Goal: Task Accomplishment & Management: Use online tool/utility

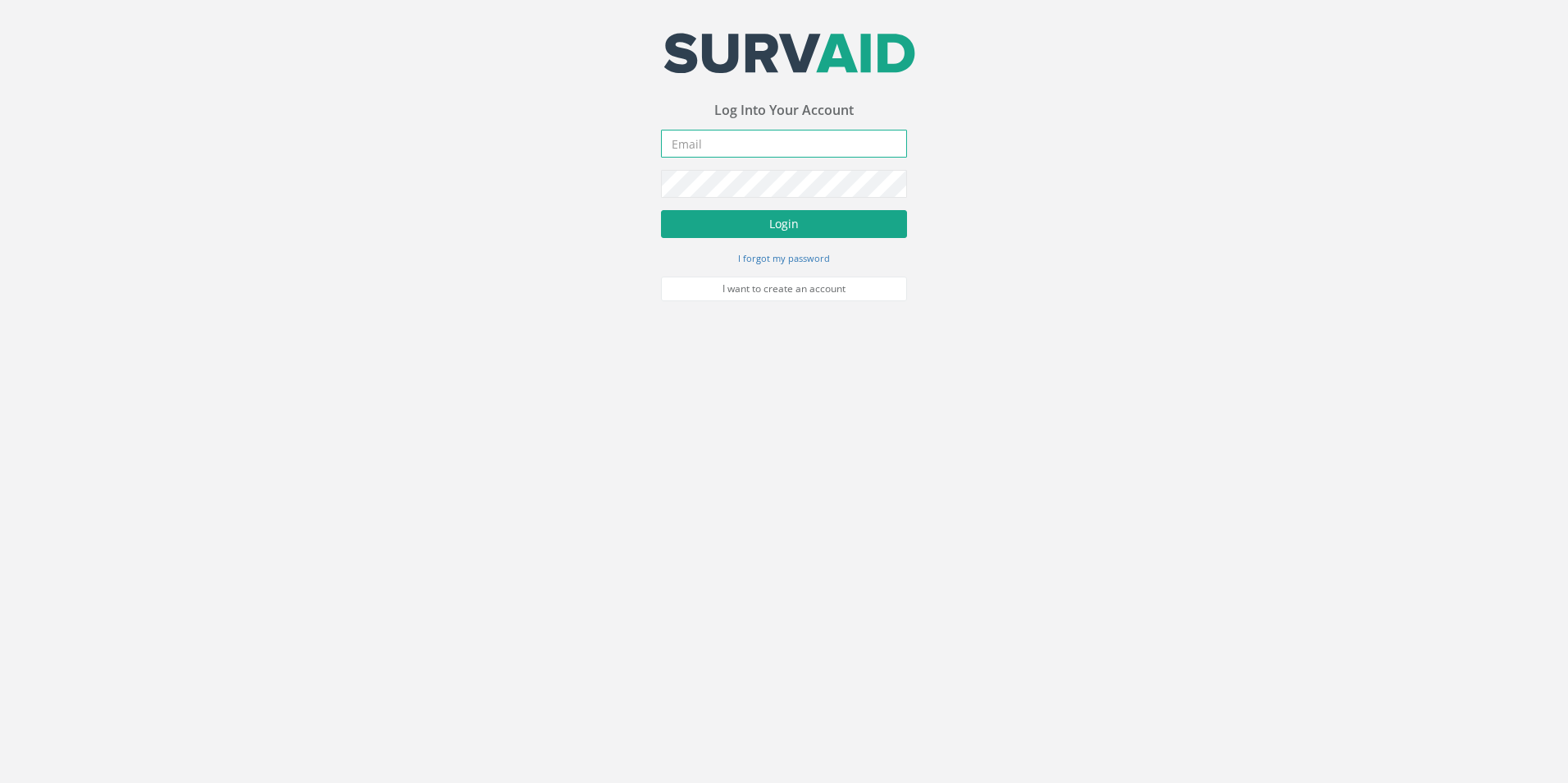
type input "[EMAIL_ADDRESS][DOMAIN_NAME]"
click at [704, 219] on button "Login" at bounding box center [784, 223] width 246 height 28
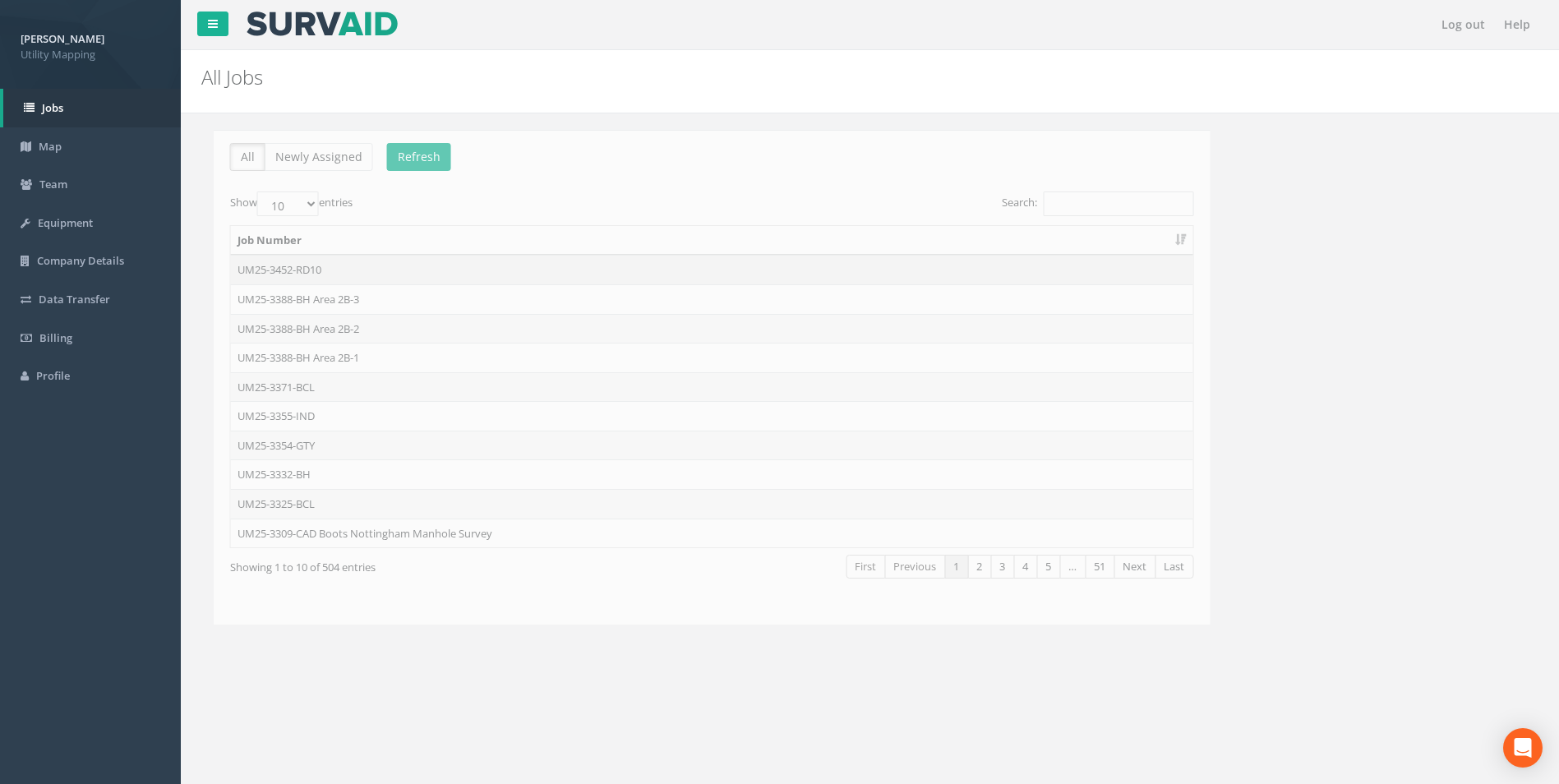
click at [291, 270] on td "UM25-3452-RD10" at bounding box center [700, 269] width 962 height 30
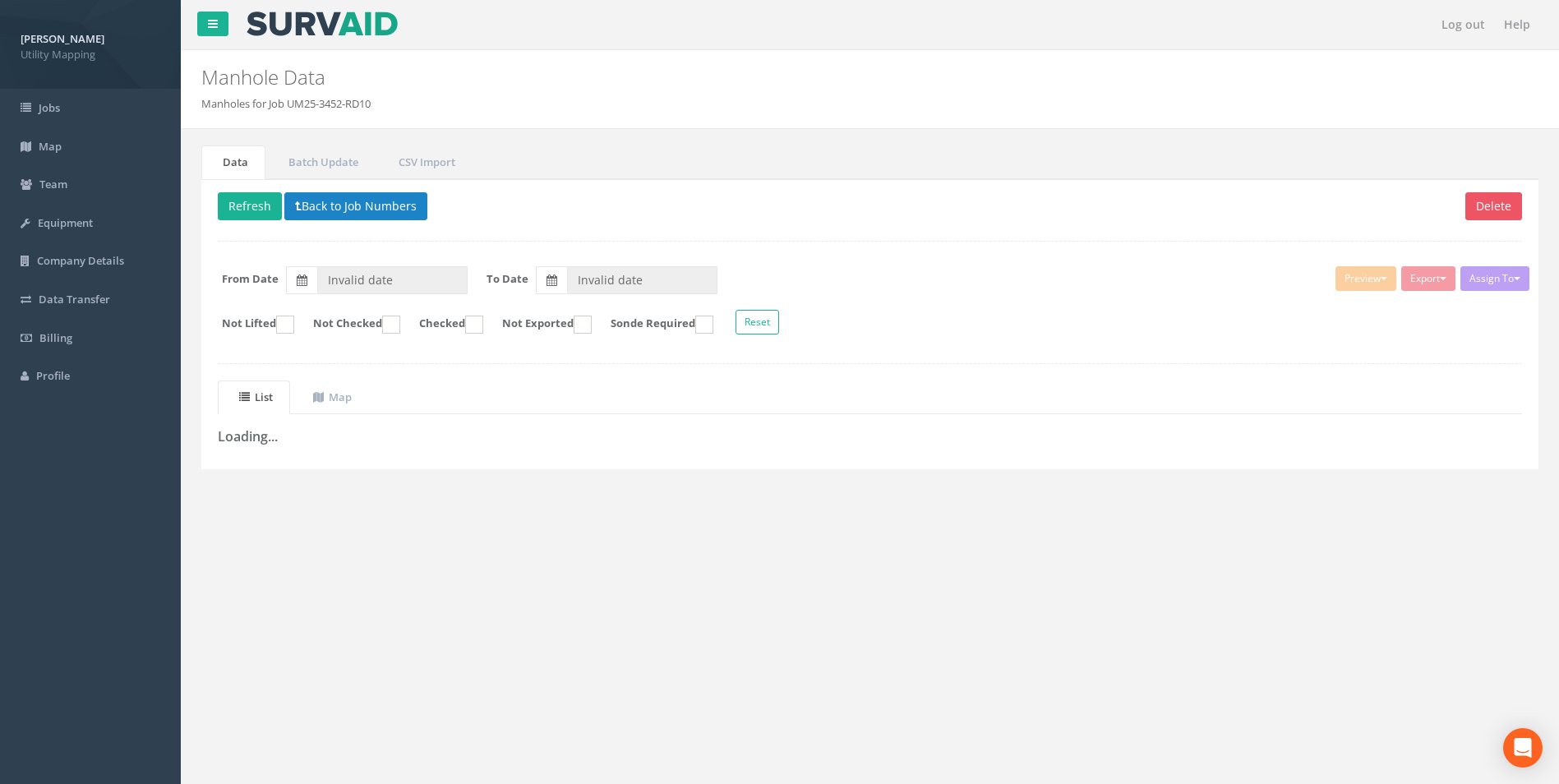
type input "[DATE]"
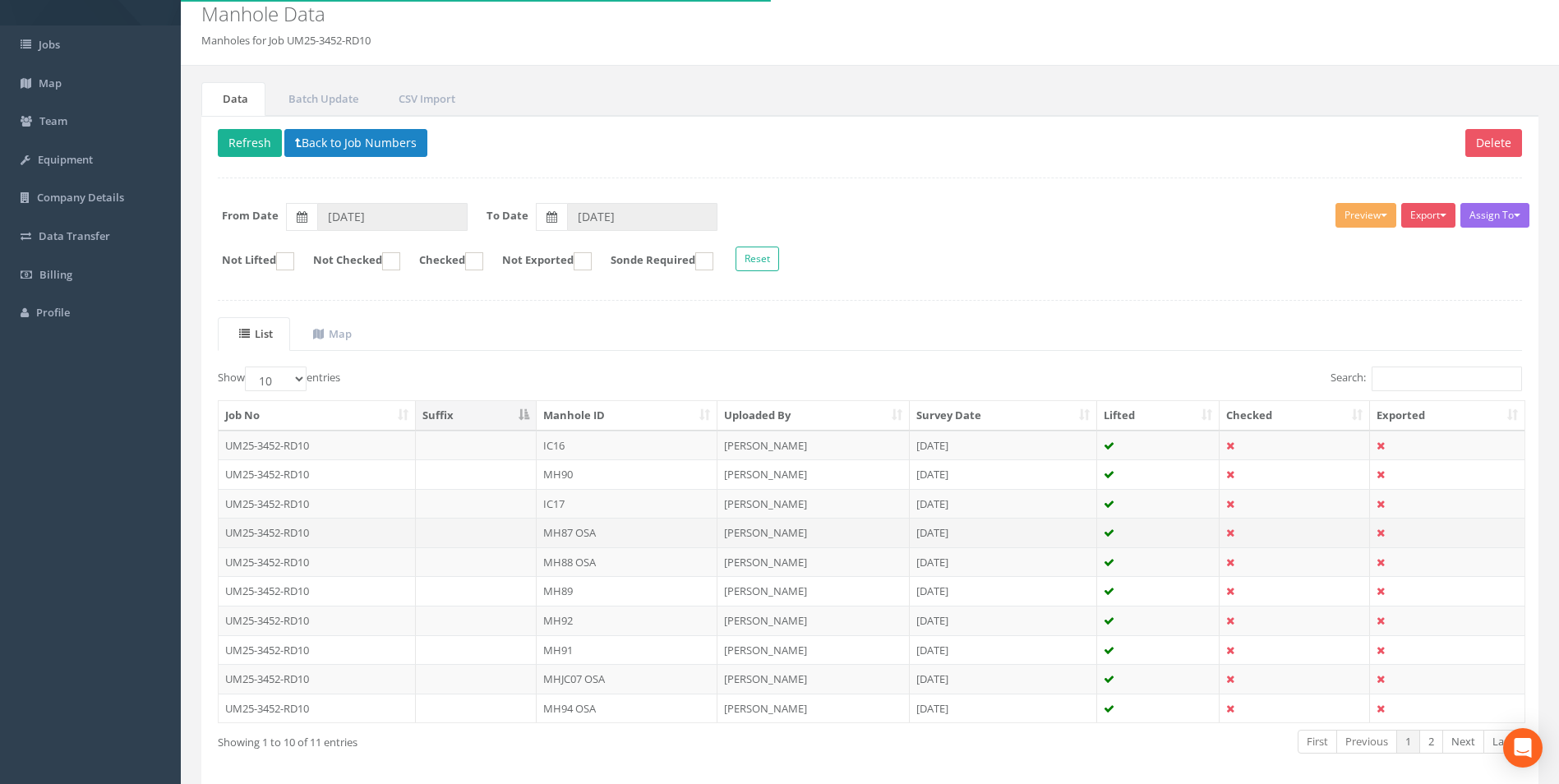
scroll to position [82, 0]
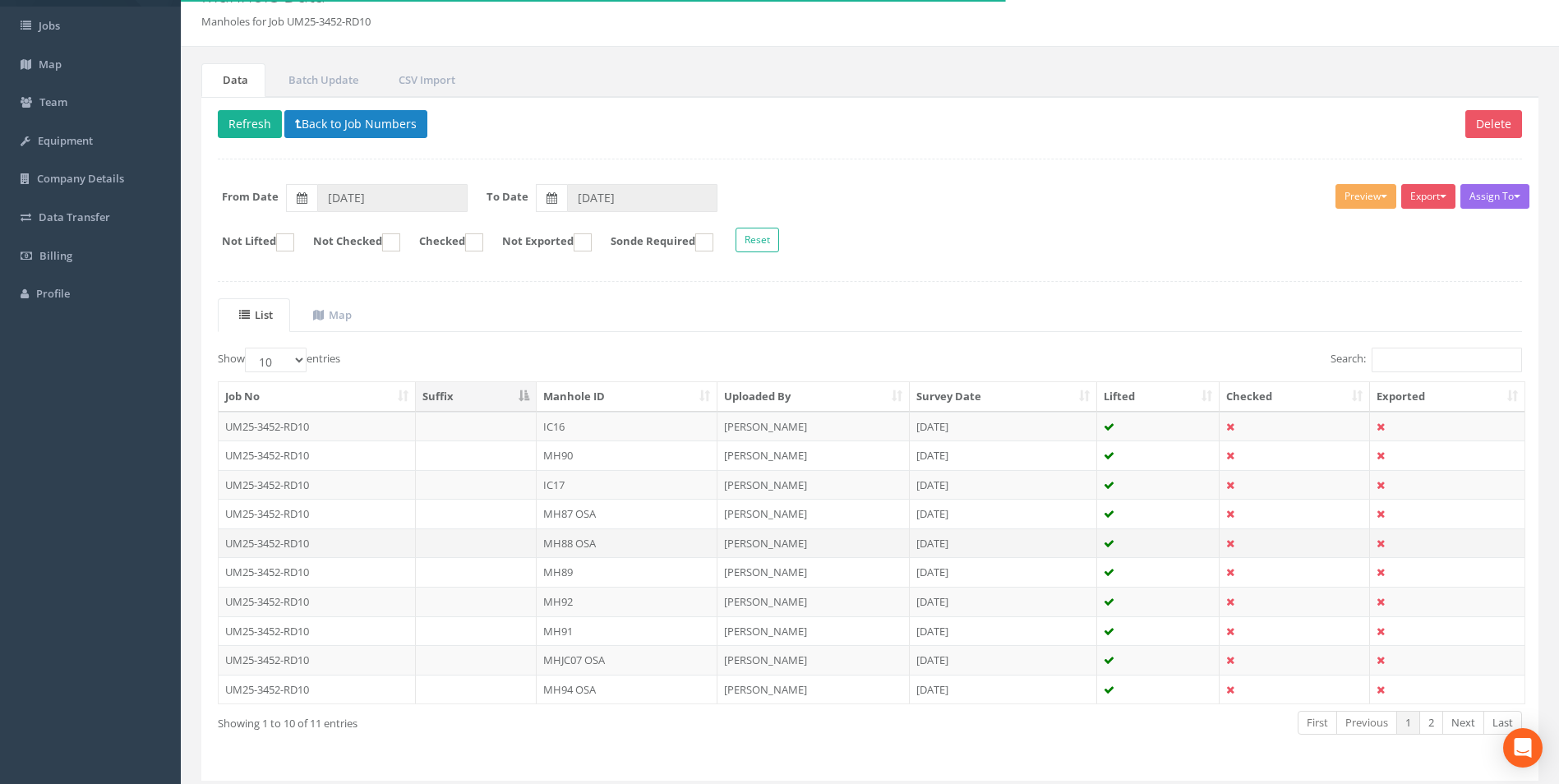
click at [557, 547] on td "MH88 OSA" at bounding box center [627, 543] width 181 height 30
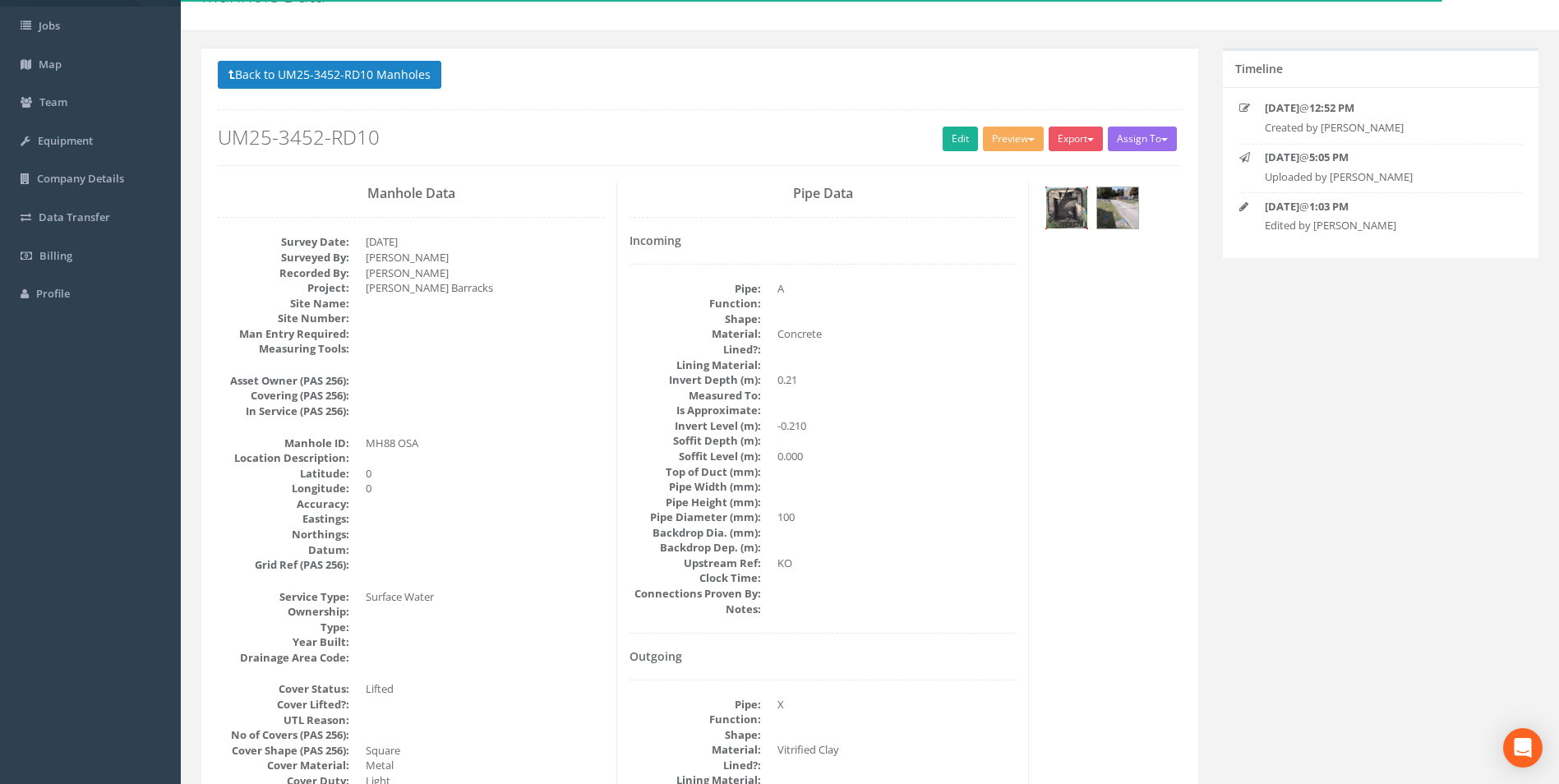
click at [1063, 214] on img at bounding box center [1067, 208] width 41 height 41
click at [942, 142] on link "Edit" at bounding box center [959, 138] width 35 height 25
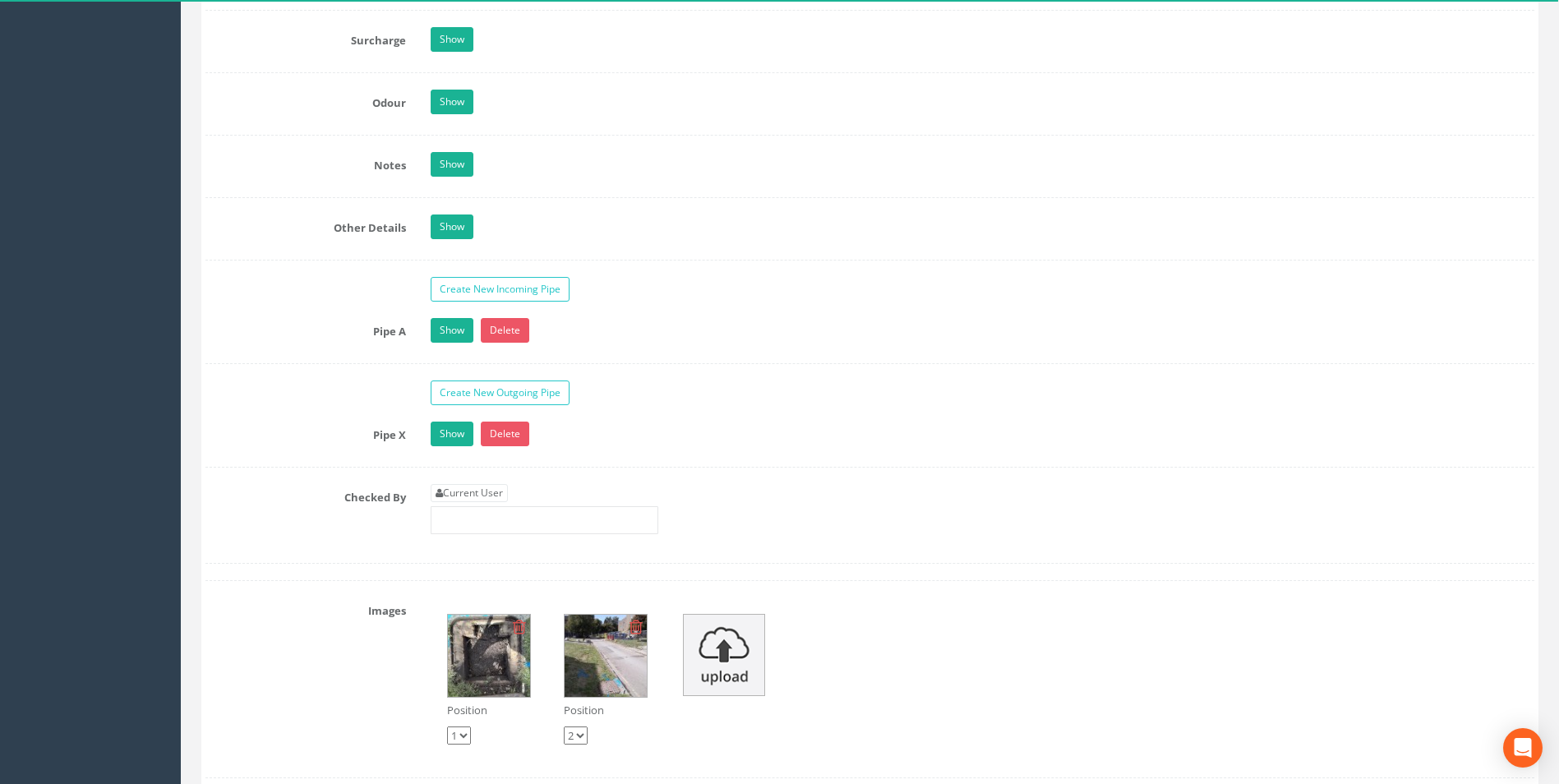
scroll to position [2595, 0]
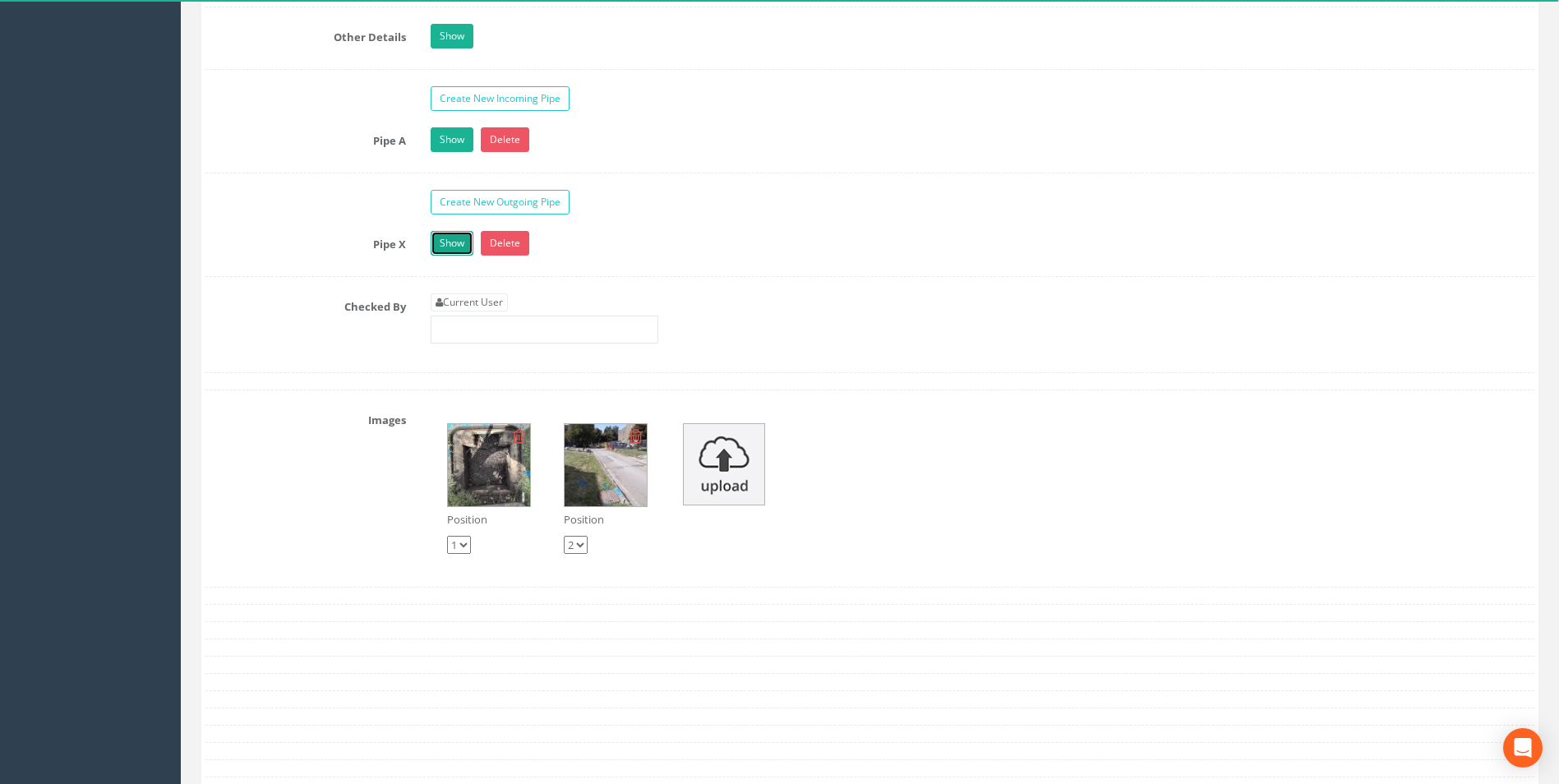
click at [450, 242] on link "Show" at bounding box center [452, 243] width 43 height 25
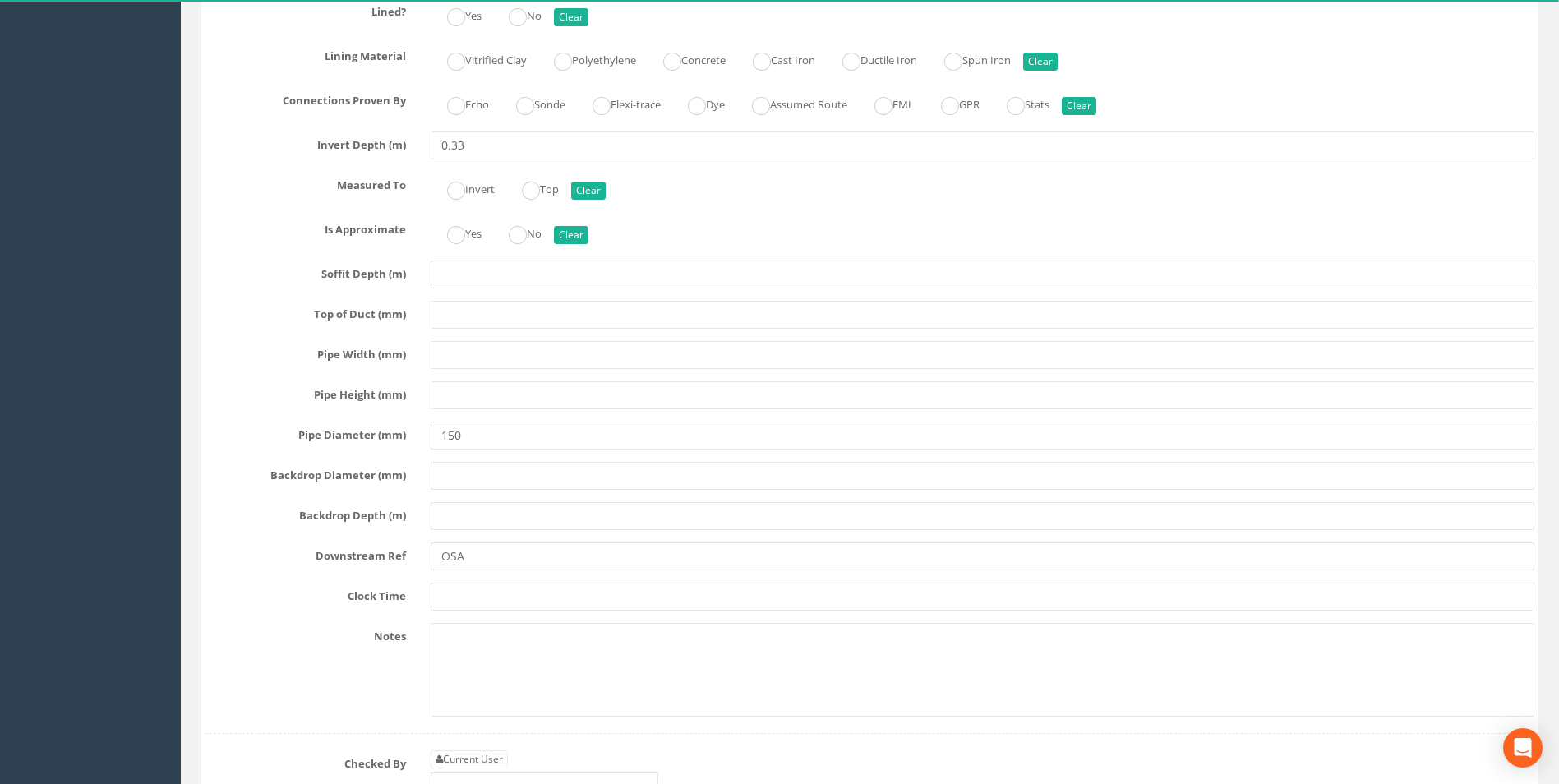
scroll to position [3088, 0]
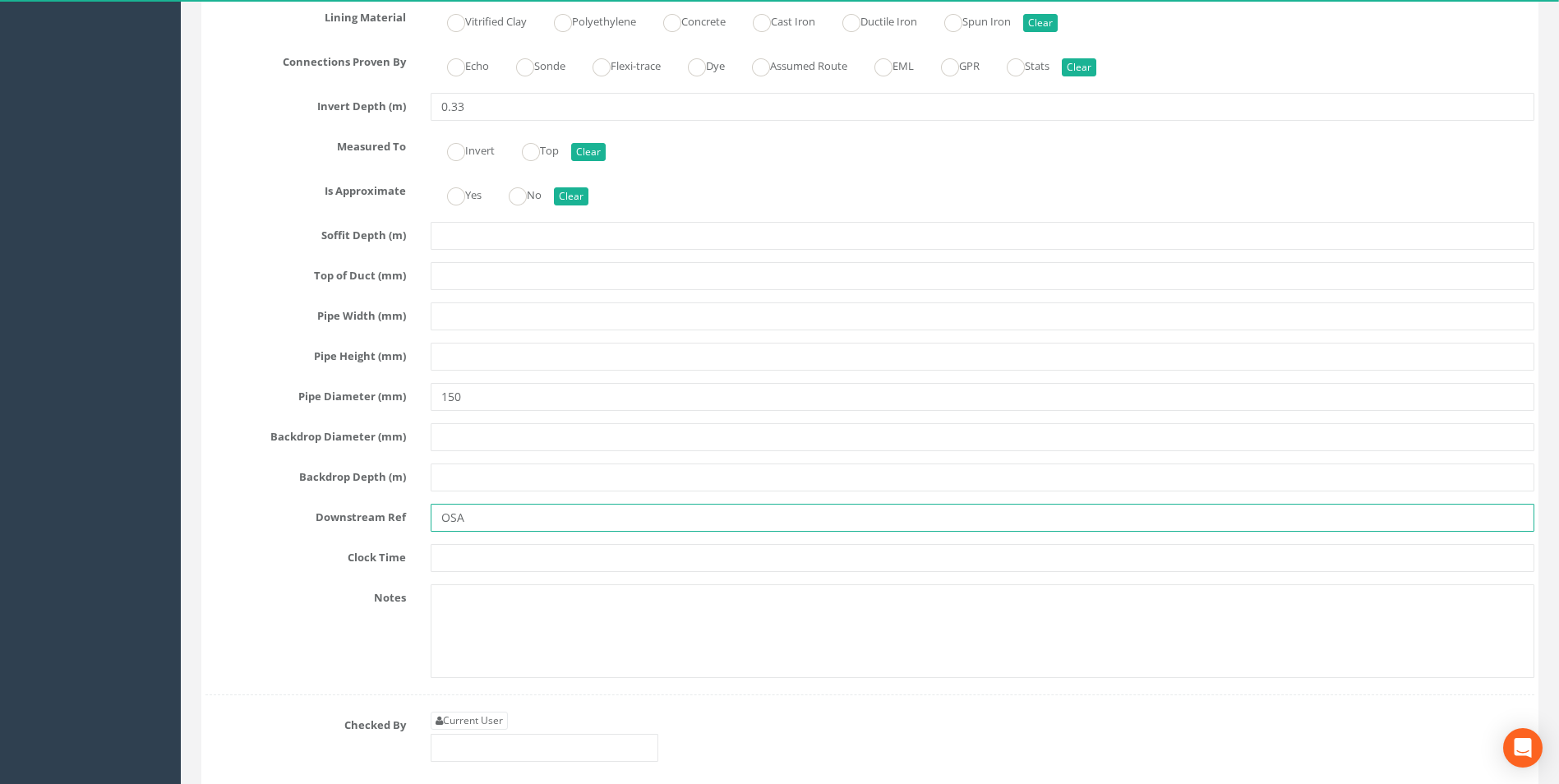
click at [484, 515] on input "OSA" at bounding box center [982, 518] width 1104 height 28
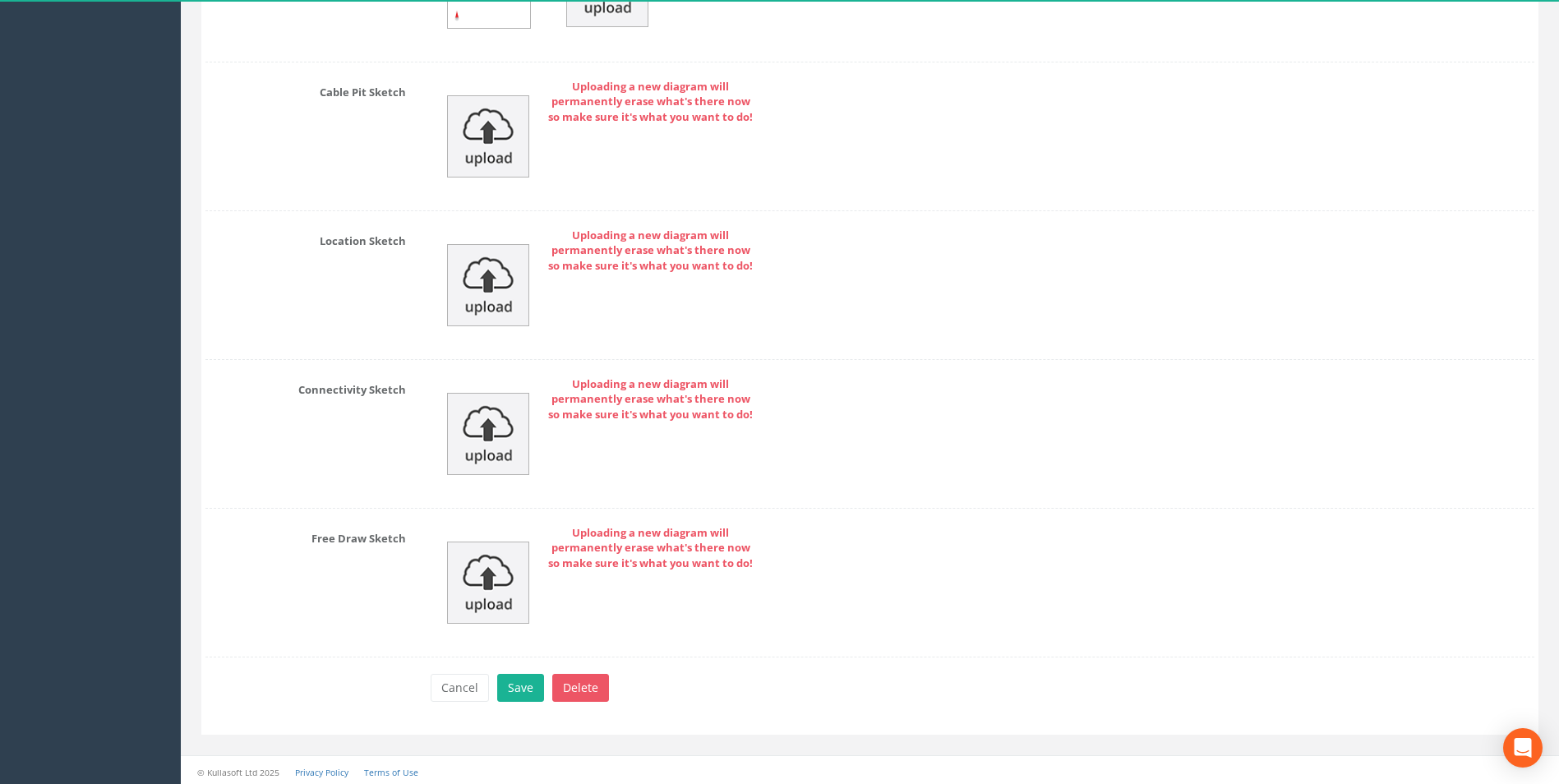
scroll to position [4410, 0]
type input "Blocked, OSA"
click at [513, 687] on button "Save" at bounding box center [520, 683] width 47 height 28
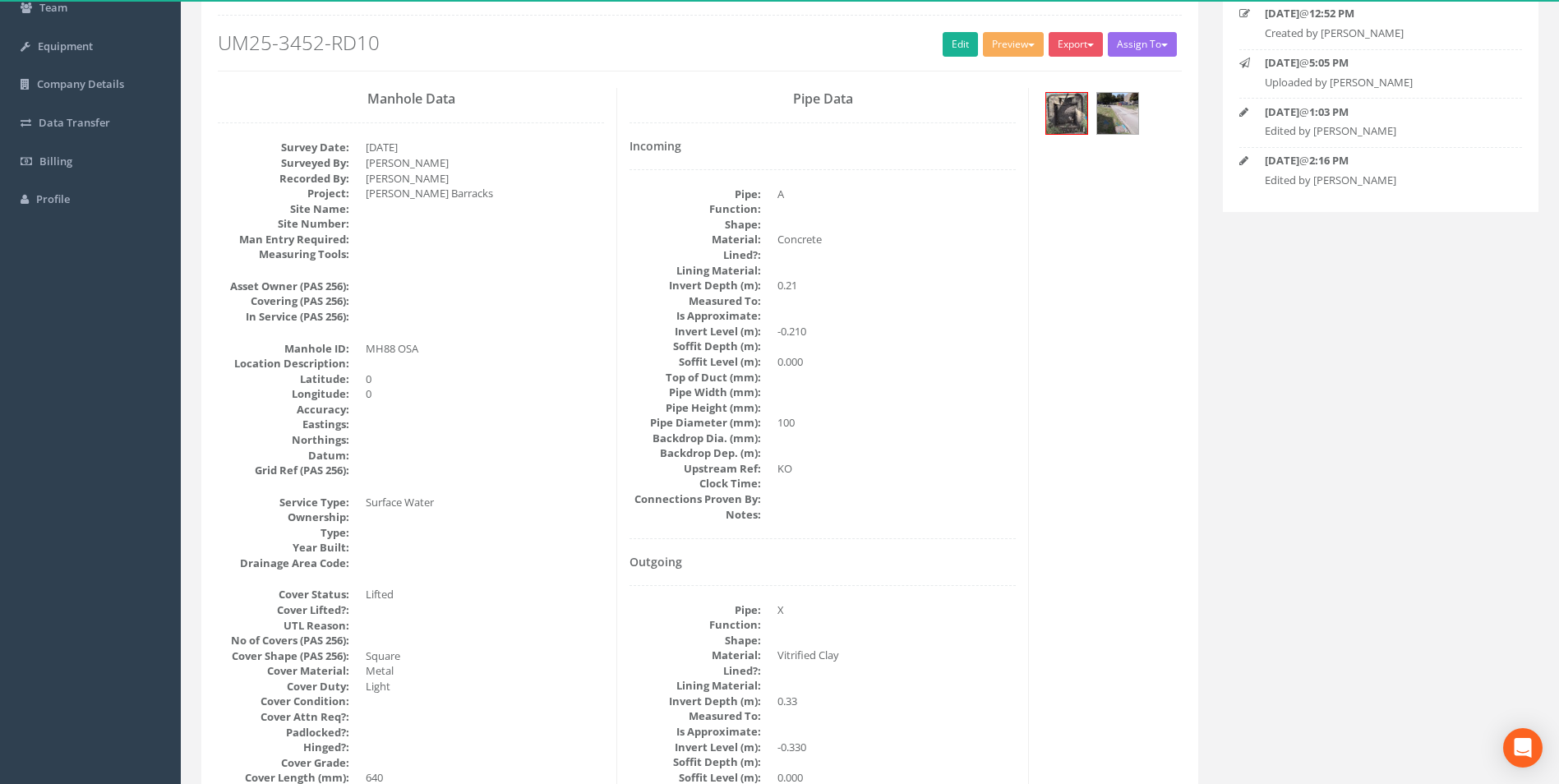
scroll to position [0, 0]
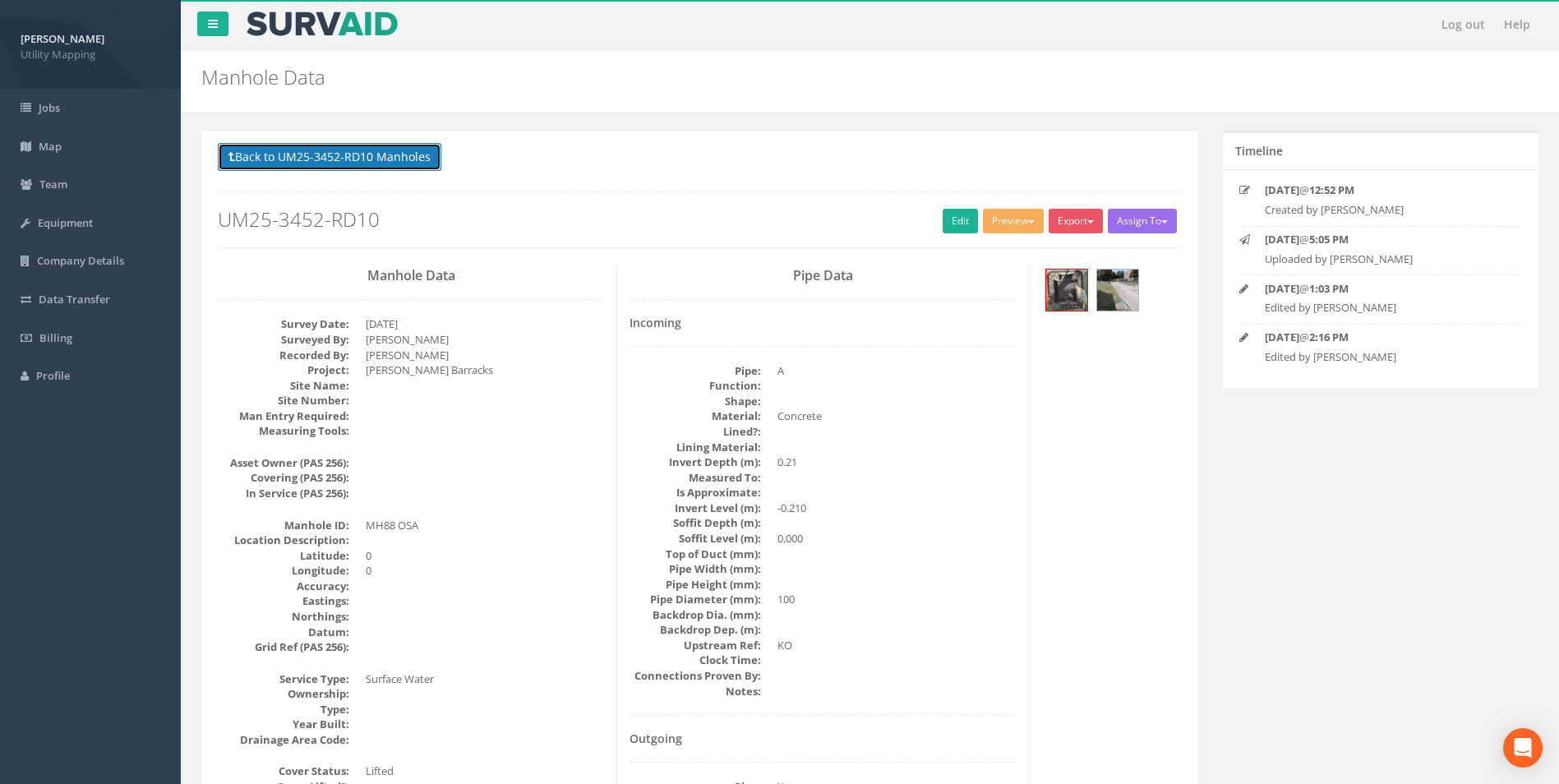
click at [291, 143] on button "Back to UM25-3452-RD10 Manholes" at bounding box center [330, 156] width 224 height 28
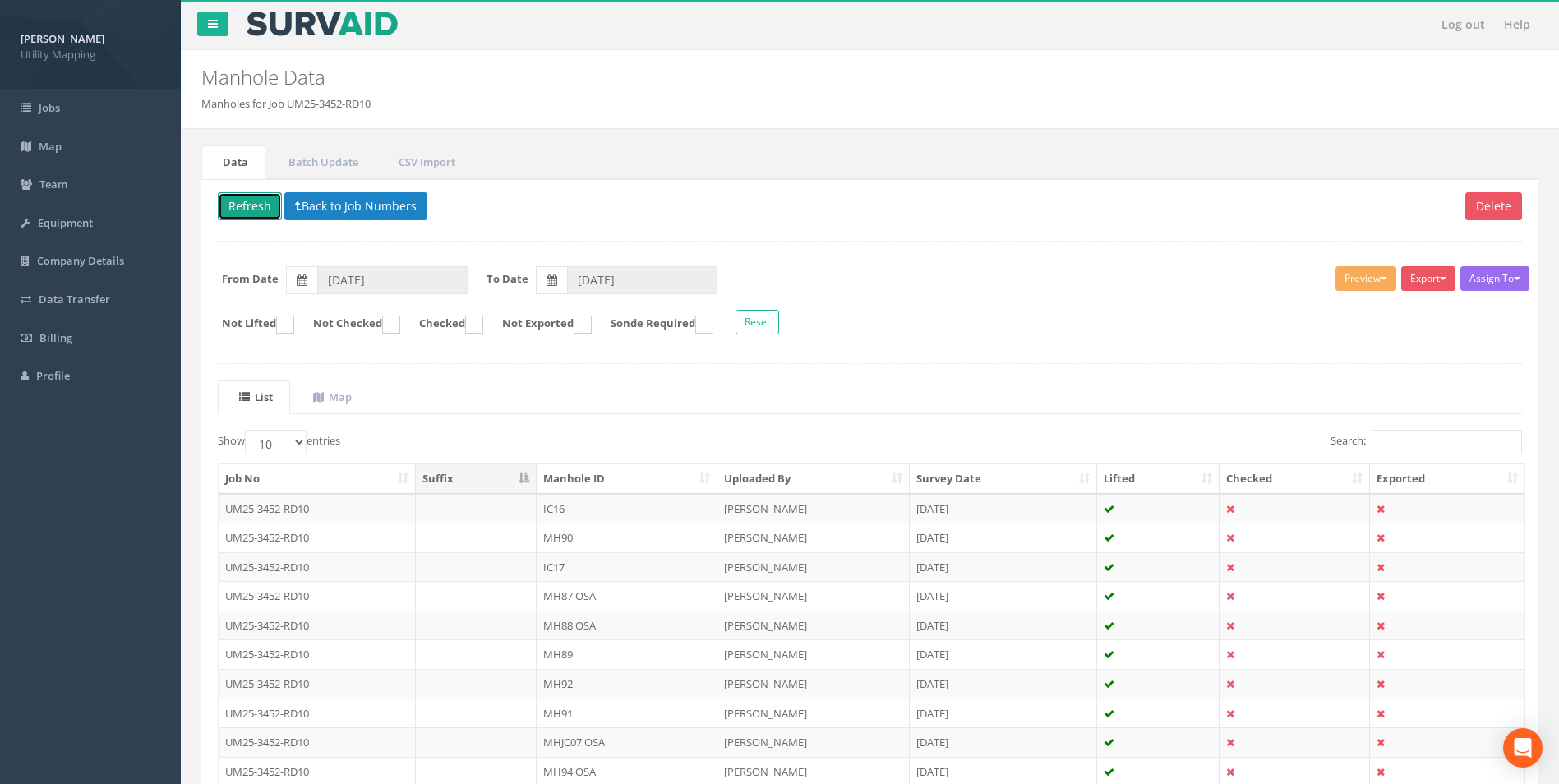
click at [250, 208] on button "Refresh" at bounding box center [249, 206] width 64 height 28
